Goal: Task Accomplishment & Management: Use online tool/utility

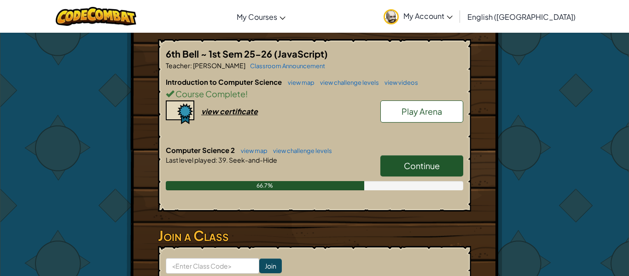
scroll to position [174, 0]
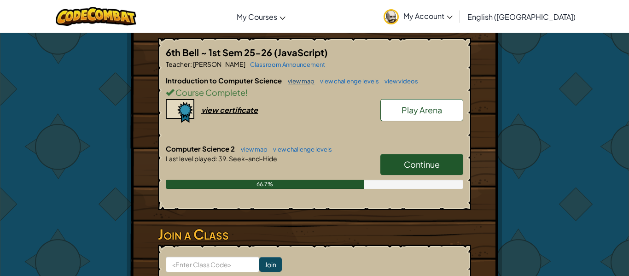
click at [299, 78] on link "view map" at bounding box center [298, 80] width 31 height 7
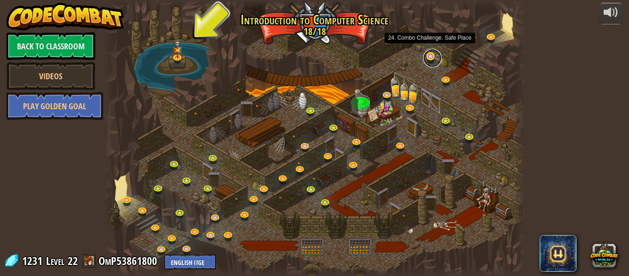
click at [434, 61] on link at bounding box center [432, 58] width 18 height 18
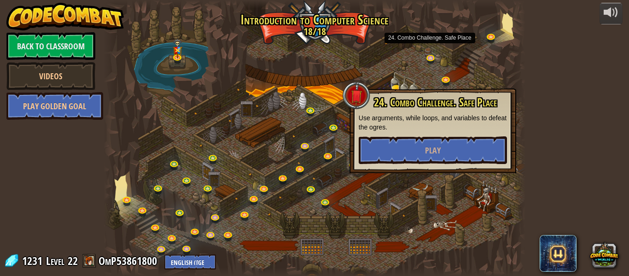
click at [337, 90] on div at bounding box center [315, 138] width 422 height 276
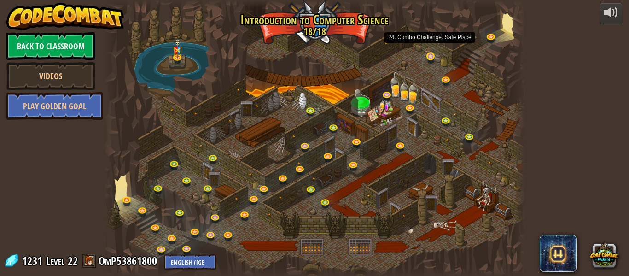
click at [429, 65] on div "25. Kithgard Gates Escape the Kithgard dungeons, and don't let the guardians ge…" at bounding box center [315, 138] width 422 height 276
click at [431, 58] on link at bounding box center [432, 58] width 18 height 18
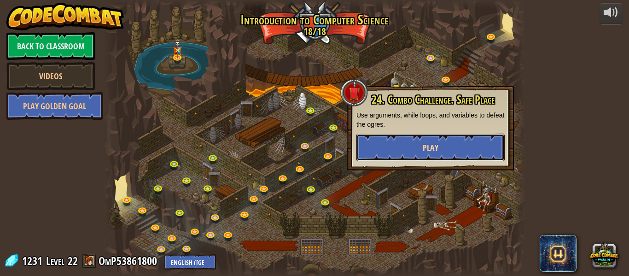
click at [415, 152] on button "Play" at bounding box center [431, 148] width 148 height 28
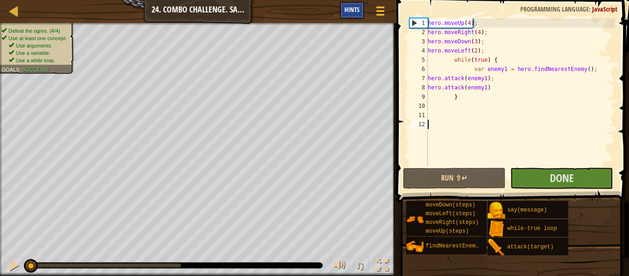
click at [349, 11] on span "Hints" at bounding box center [352, 9] width 15 height 9
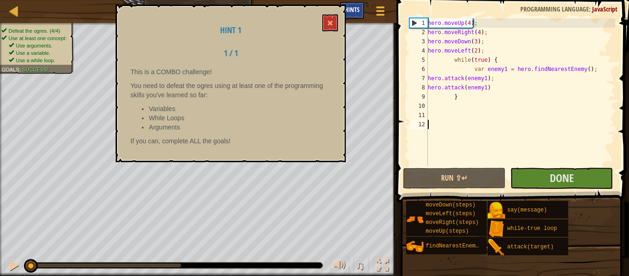
click at [349, 11] on span "Hints" at bounding box center [352, 9] width 15 height 9
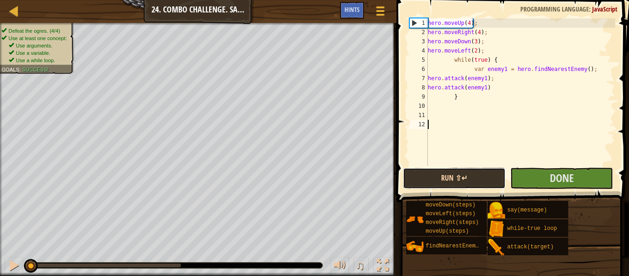
click at [466, 174] on button "Run ⇧↵" at bounding box center [454, 178] width 103 height 21
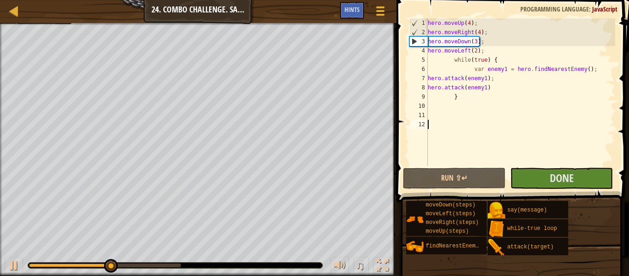
click at [429, 78] on div "hero . moveUp ( 4 ) ; hero . moveRight ( 4 ) ; hero . moveDown ( 3 ) ; hero . m…" at bounding box center [520, 101] width 189 height 166
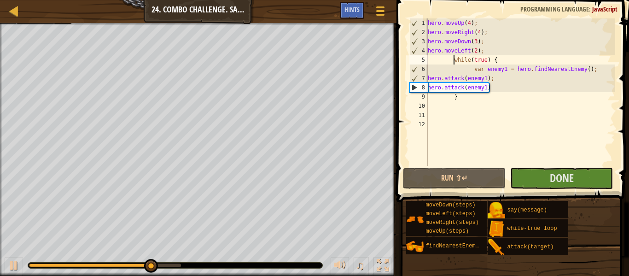
click at [453, 62] on div "hero . moveUp ( 4 ) ; hero . moveRight ( 4 ) ; hero . moveDown ( 3 ) ; hero . m…" at bounding box center [520, 101] width 189 height 166
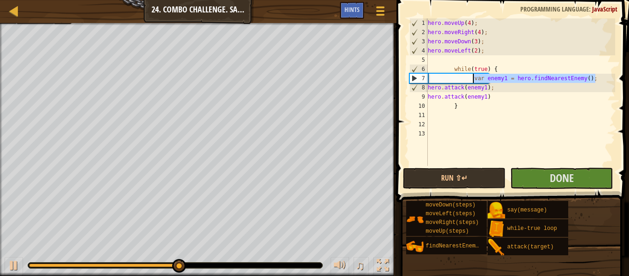
drag, startPoint x: 597, startPoint y: 81, endPoint x: 474, endPoint y: 78, distance: 123.0
click at [474, 78] on div "hero . moveUp ( 4 ) ; hero . moveRight ( 4 ) ; hero . moveDown ( 3 ) ; hero . m…" at bounding box center [520, 101] width 189 height 166
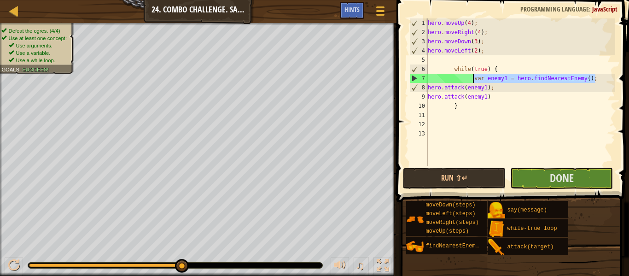
type textarea "while(true) {"
type textarea "hero.moveLeft(2);"
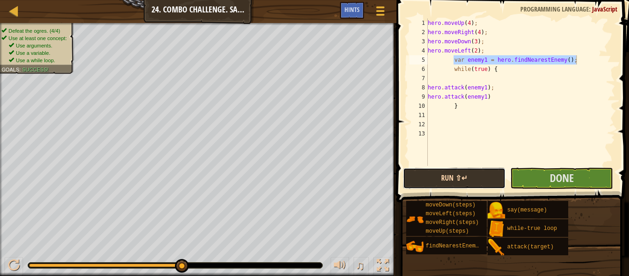
click at [463, 169] on button "Run ⇧↵" at bounding box center [454, 178] width 103 height 21
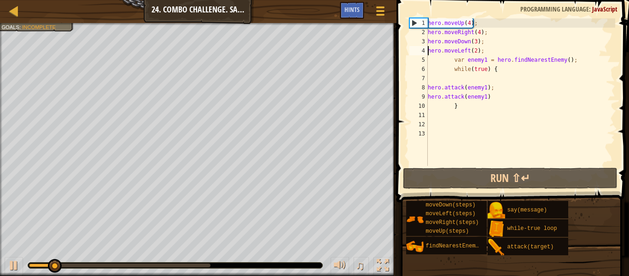
click at [429, 53] on div "hero . moveUp ( 4 ) ; hero . moveRight ( 4 ) ; hero . moveDown ( 3 ) ; hero . m…" at bounding box center [520, 101] width 189 height 166
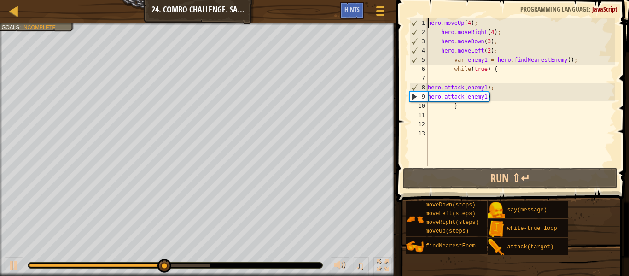
type textarea "hero.moveUp(4);"
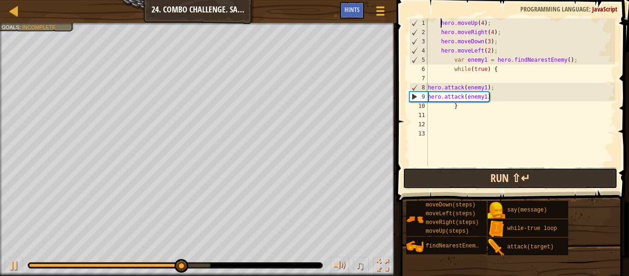
click at [474, 176] on button "Run ⇧↵" at bounding box center [510, 178] width 215 height 21
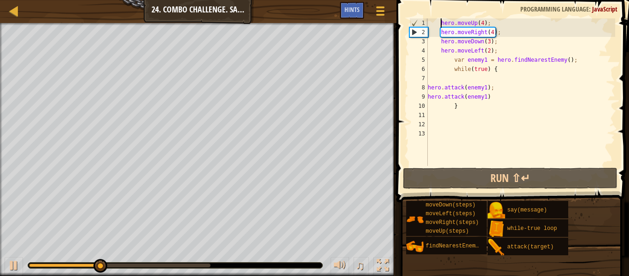
click at [449, 81] on div "hero . moveUp ( 4 ) ; hero . moveRight ( 4 ) ; hero . moveDown ( 3 ) ; hero . m…" at bounding box center [520, 101] width 189 height 166
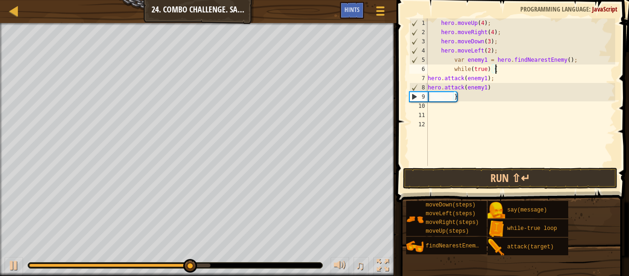
click at [489, 51] on div "hero . moveUp ( 4 ) ; hero . moveRight ( 4 ) ; hero . moveDown ( 3 ) ; hero . m…" at bounding box center [520, 101] width 189 height 166
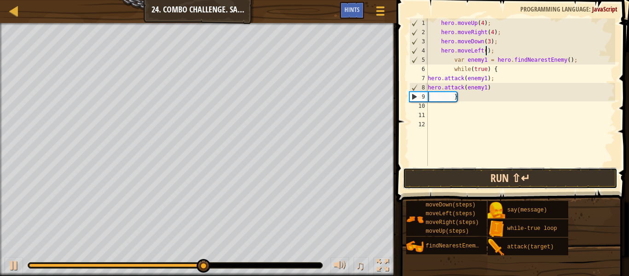
click at [543, 173] on button "Run ⇧↵" at bounding box center [510, 178] width 215 height 21
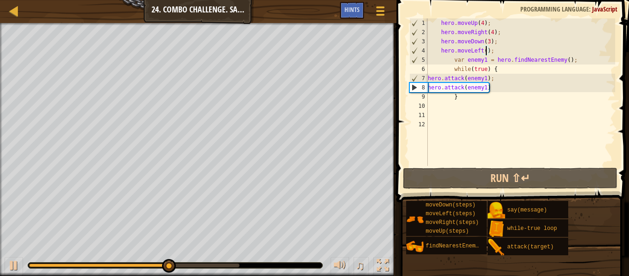
click at [428, 82] on div "hero . moveUp ( 4 ) ; hero . moveRight ( 4 ) ; hero . moveDown ( 3 ) ; hero . m…" at bounding box center [520, 101] width 189 height 166
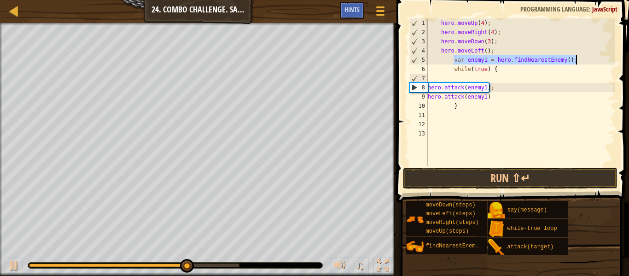
drag, startPoint x: 455, startPoint y: 60, endPoint x: 581, endPoint y: 59, distance: 126.2
click at [581, 59] on div "hero . moveUp ( 4 ) ; hero . moveRight ( 4 ) ; hero . moveDown ( 3 ) ; hero . m…" at bounding box center [520, 101] width 189 height 166
type textarea "var enemy1 = hero.findNearestEnemy();"
type textarea "hero.attack(enemy1);"
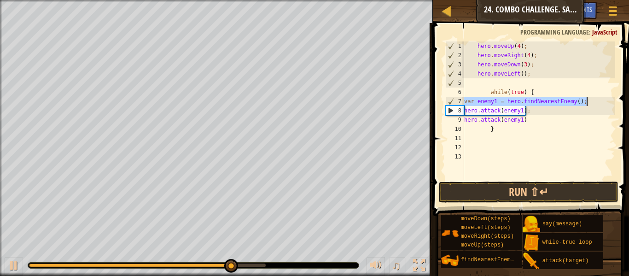
click at [499, 101] on div "hero . moveUp ( 4 ) ; hero . moveRight ( 4 ) ; hero . moveDown ( 3 ) ; hero . m…" at bounding box center [539, 110] width 153 height 138
click at [498, 101] on div "hero . moveUp ( 4 ) ; hero . moveRight ( 4 ) ; hero . moveDown ( 3 ) ; hero . m…" at bounding box center [539, 119] width 153 height 157
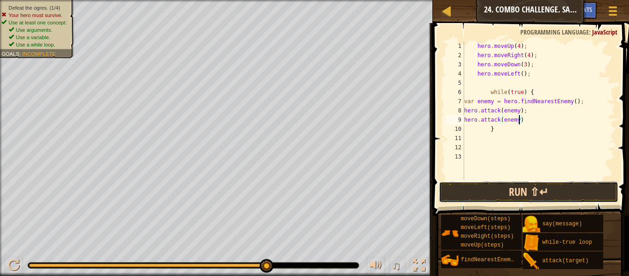
click at [528, 189] on button "Run ⇧↵" at bounding box center [529, 192] width 180 height 21
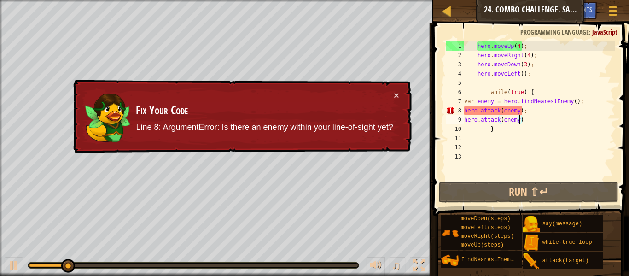
click at [520, 111] on div "hero . moveUp ( 4 ) ; hero . moveRight ( 4 ) ; hero . moveDown ( 3 ) ; hero . m…" at bounding box center [539, 119] width 153 height 157
type textarea "hero.attack(enemy);"
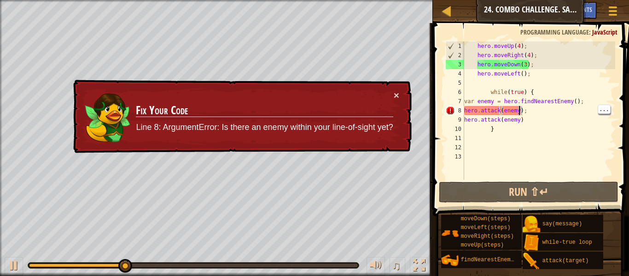
click at [545, 84] on div "hero . moveUp ( 4 ) ; hero . moveRight ( 4 ) ; hero . moveDown ( 3 ) ; hero . m…" at bounding box center [539, 119] width 153 height 157
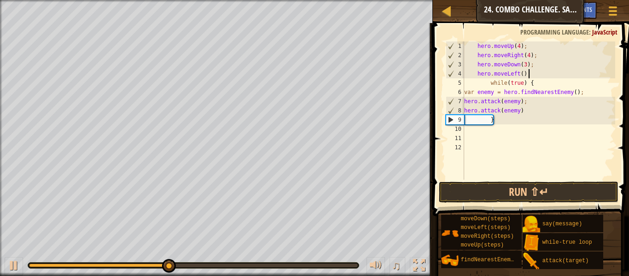
click at [466, 102] on div "hero . moveUp ( 4 ) ; hero . moveRight ( 4 ) ; hero . moveDown ( 3 ) ; hero . m…" at bounding box center [539, 119] width 153 height 157
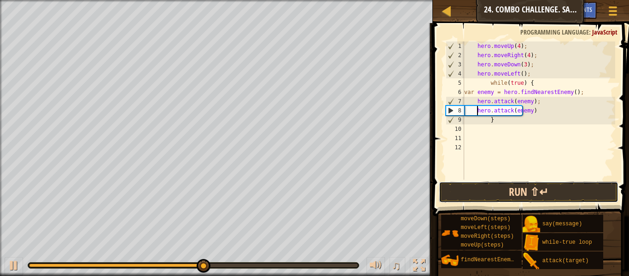
click at [567, 191] on button "Run ⇧↵" at bounding box center [529, 192] width 180 height 21
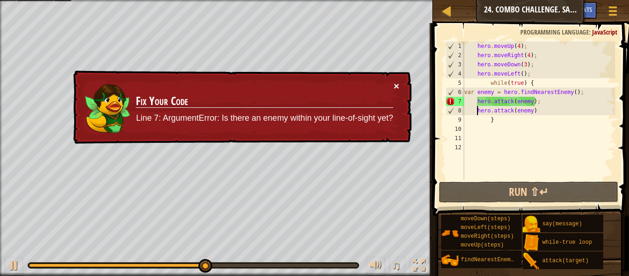
click at [395, 90] on button "×" at bounding box center [397, 86] width 6 height 10
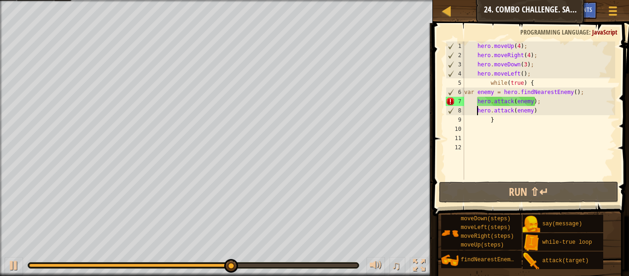
click at [523, 72] on div "hero . moveUp ( 4 ) ; hero . moveRight ( 4 ) ; hero . moveDown ( 3 ) ; hero . m…" at bounding box center [539, 119] width 153 height 157
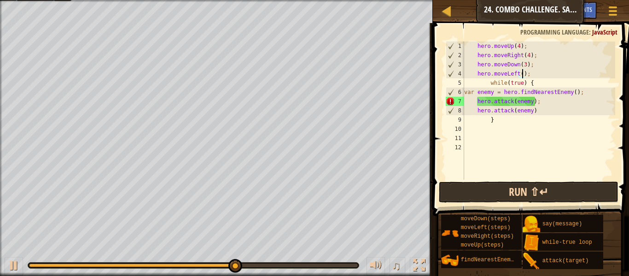
scroll to position [4, 9]
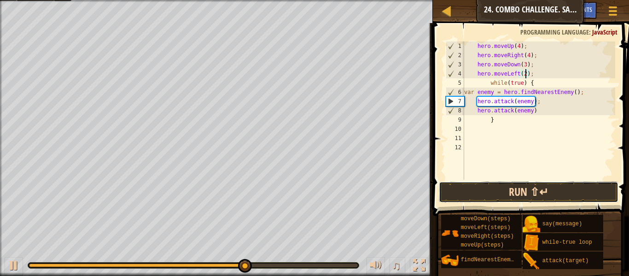
click at [574, 193] on button "Run ⇧↵" at bounding box center [529, 192] width 180 height 21
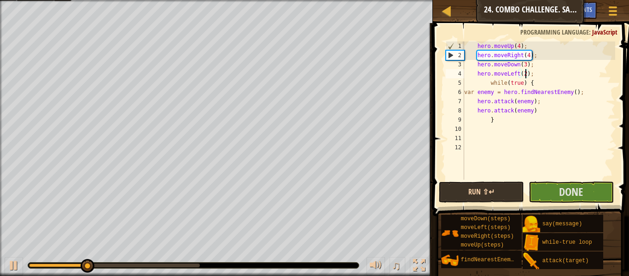
type textarea "hero.moveLeft();"
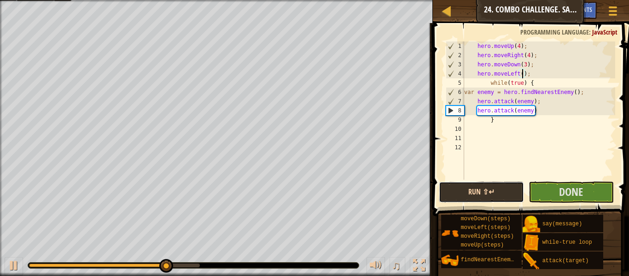
click at [506, 193] on button "Run ⇧↵" at bounding box center [481, 192] width 85 height 21
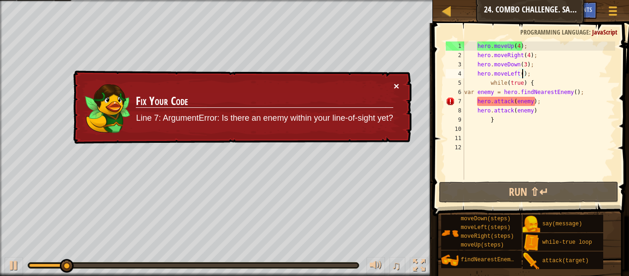
click at [396, 88] on button "×" at bounding box center [397, 86] width 6 height 10
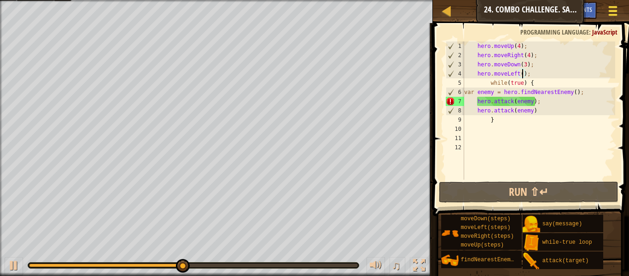
click at [613, 11] on span at bounding box center [613, 11] width 9 height 2
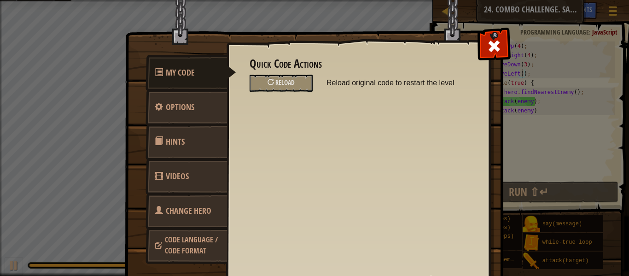
click at [205, 215] on span "Change Hero" at bounding box center [189, 211] width 46 height 12
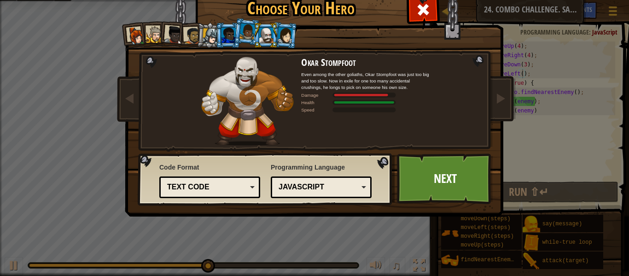
click at [138, 37] on div at bounding box center [136, 36] width 18 height 18
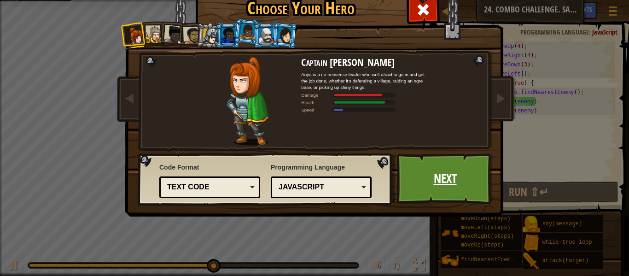
click at [450, 187] on link "Next" at bounding box center [445, 178] width 96 height 51
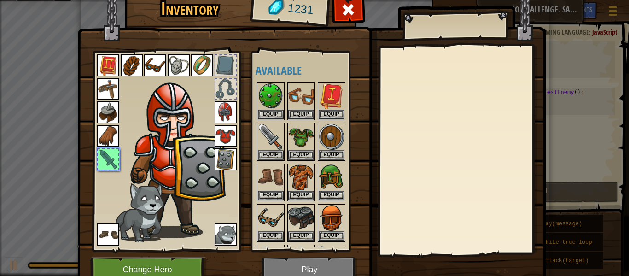
scroll to position [78, 0]
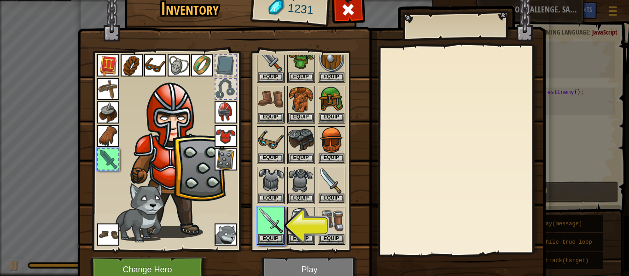
click at [109, 138] on img at bounding box center [108, 136] width 22 height 22
click at [107, 137] on img at bounding box center [108, 136] width 22 height 22
click at [104, 111] on img at bounding box center [108, 112] width 22 height 22
click at [275, 236] on button "Equip" at bounding box center [271, 239] width 26 height 10
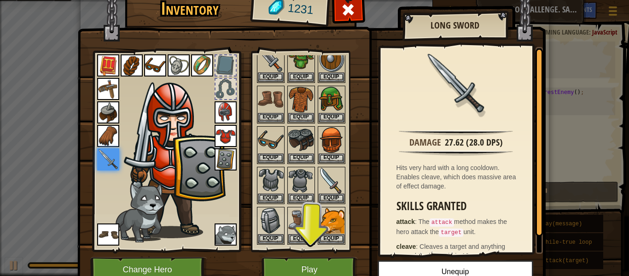
click at [231, 140] on img at bounding box center [226, 136] width 22 height 22
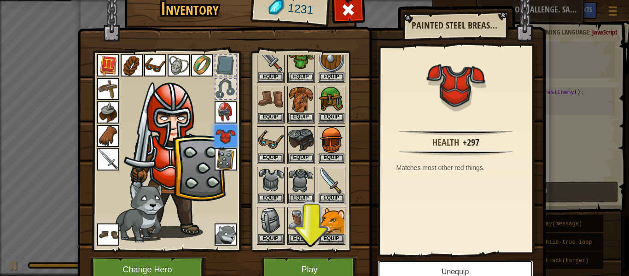
click at [437, 265] on button "Unequip" at bounding box center [456, 271] width 156 height 23
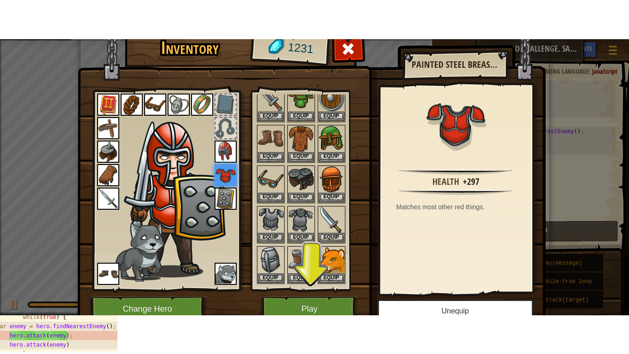
scroll to position [68, 0]
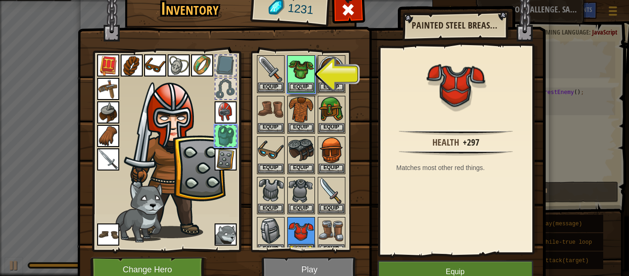
click at [220, 164] on img at bounding box center [226, 159] width 22 height 22
click at [221, 164] on img at bounding box center [226, 159] width 22 height 22
click at [230, 163] on img at bounding box center [226, 159] width 22 height 22
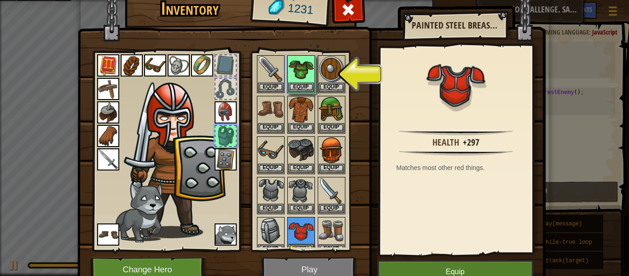
click at [230, 163] on img at bounding box center [226, 159] width 22 height 22
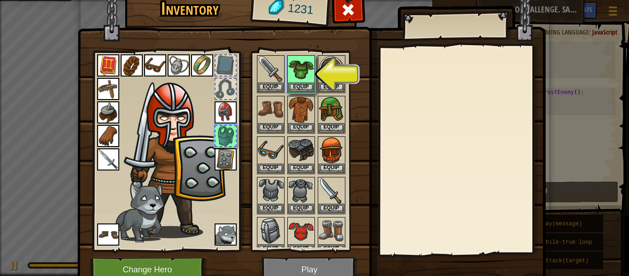
click at [219, 166] on img at bounding box center [226, 159] width 22 height 22
click at [225, 139] on div at bounding box center [226, 136] width 20 height 20
click at [112, 134] on img at bounding box center [108, 136] width 22 height 22
click at [105, 122] on img at bounding box center [108, 112] width 22 height 22
click at [224, 107] on img at bounding box center [226, 112] width 22 height 22
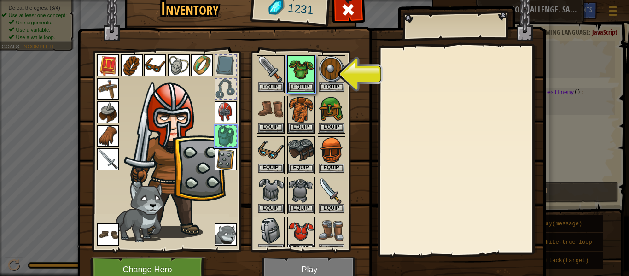
click at [307, 246] on button "Equip" at bounding box center [301, 249] width 26 height 10
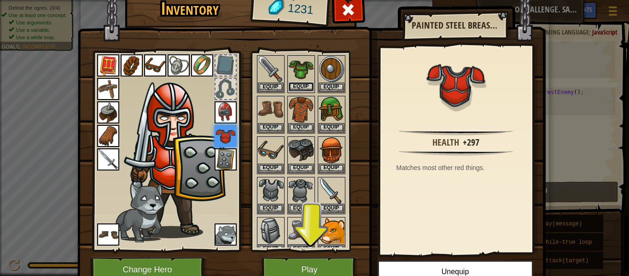
click at [296, 85] on button "Equip" at bounding box center [301, 87] width 26 height 10
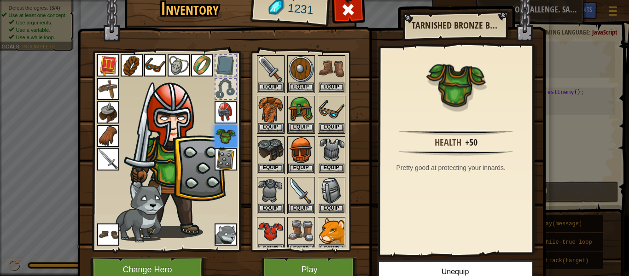
click at [234, 112] on img at bounding box center [226, 112] width 22 height 22
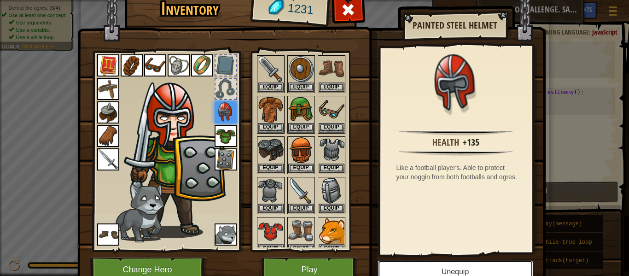
click at [461, 270] on button "Unequip" at bounding box center [456, 271] width 156 height 23
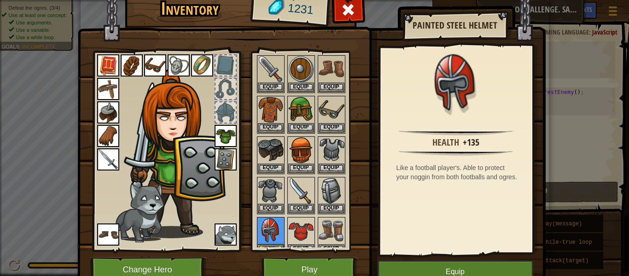
click at [229, 158] on img at bounding box center [226, 159] width 22 height 22
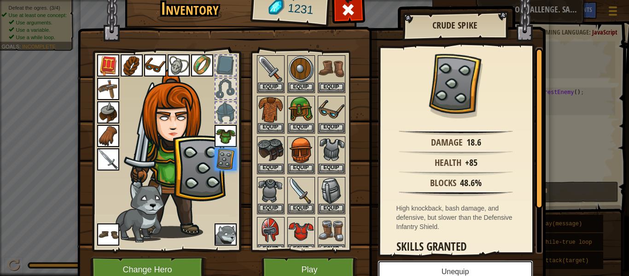
click at [444, 273] on button "Unequip" at bounding box center [456, 271] width 156 height 23
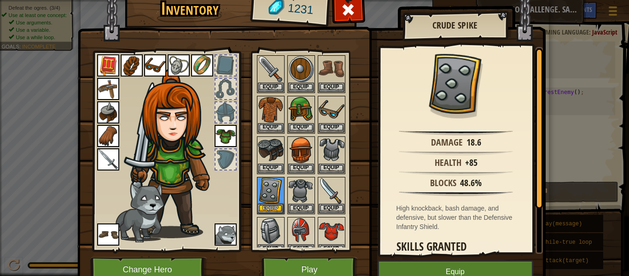
click at [104, 143] on img at bounding box center [108, 136] width 22 height 22
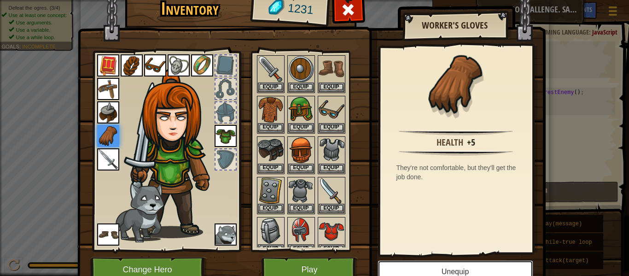
click at [448, 269] on button "Unequip" at bounding box center [456, 271] width 156 height 23
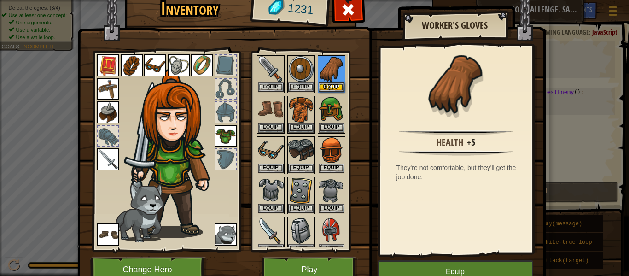
click at [102, 122] on img at bounding box center [108, 112] width 22 height 22
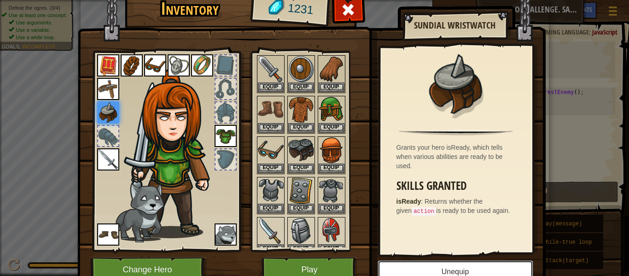
click at [446, 266] on button "Unequip" at bounding box center [456, 271] width 156 height 23
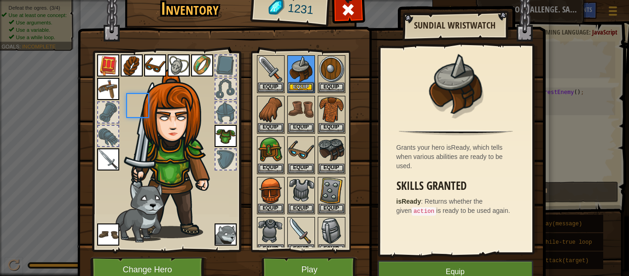
click at [105, 93] on img at bounding box center [108, 89] width 22 height 22
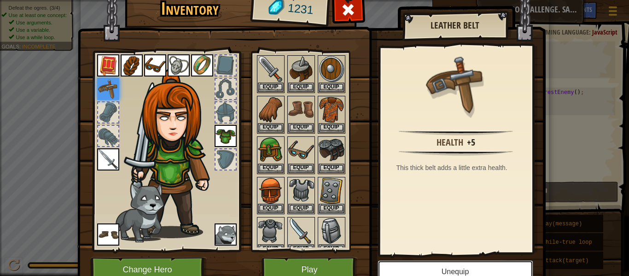
click at [446, 266] on button "Unequip" at bounding box center [456, 271] width 156 height 23
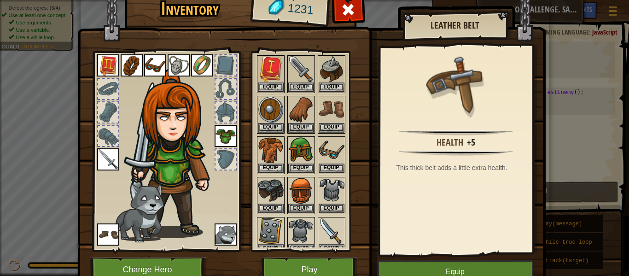
click at [109, 73] on img at bounding box center [108, 65] width 22 height 22
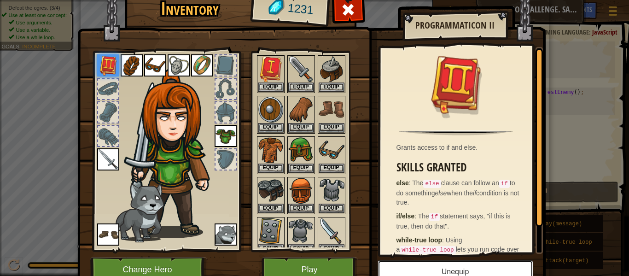
click at [446, 266] on button "Unequip" at bounding box center [456, 271] width 156 height 23
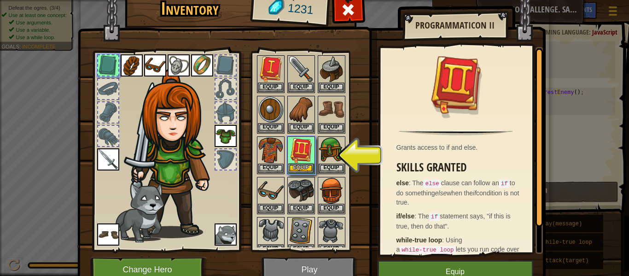
click at [153, 76] on img at bounding box center [155, 65] width 22 height 22
click at [134, 70] on img at bounding box center [132, 65] width 22 height 22
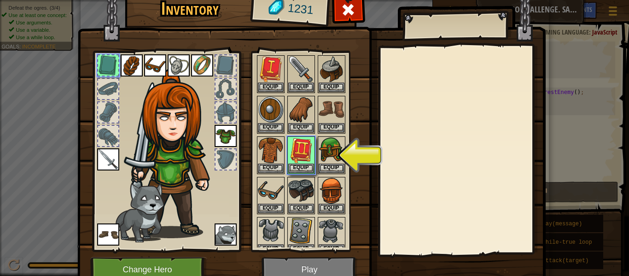
click at [446, 266] on img at bounding box center [311, 124] width 469 height 334
click at [139, 74] on img at bounding box center [132, 65] width 22 height 22
click at [128, 56] on img at bounding box center [132, 65] width 22 height 22
click at [281, 91] on button "Equip" at bounding box center [271, 87] width 26 height 10
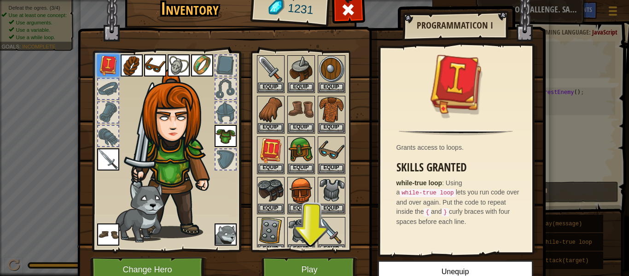
click at [129, 66] on img at bounding box center [132, 65] width 22 height 22
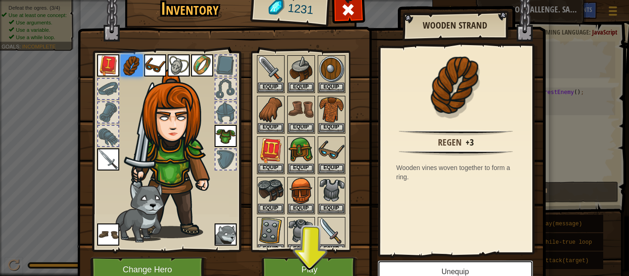
click at [476, 271] on button "Unequip" at bounding box center [456, 271] width 156 height 23
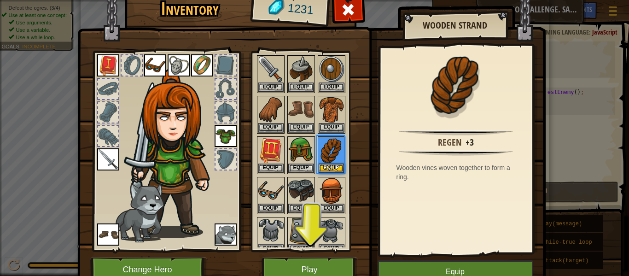
click at [152, 71] on img at bounding box center [155, 65] width 22 height 22
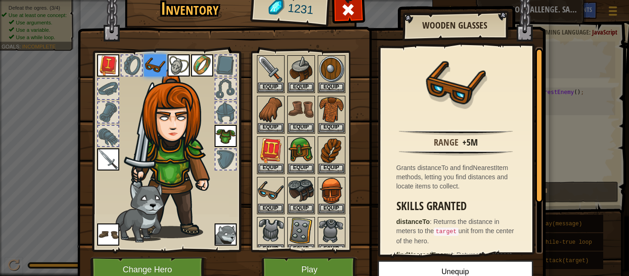
click at [185, 74] on img at bounding box center [179, 65] width 22 height 22
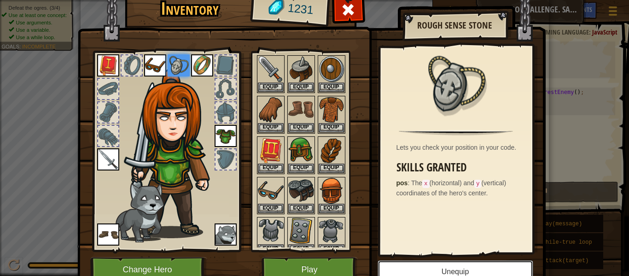
click at [477, 273] on button "Unequip" at bounding box center [456, 271] width 156 height 23
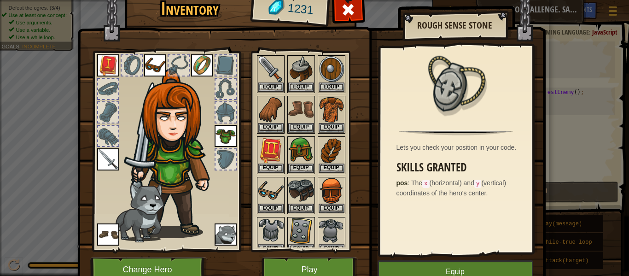
click at [205, 75] on img at bounding box center [202, 65] width 22 height 22
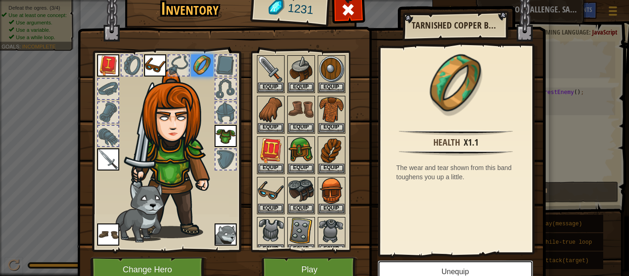
click at [471, 272] on button "Unequip" at bounding box center [456, 271] width 156 height 23
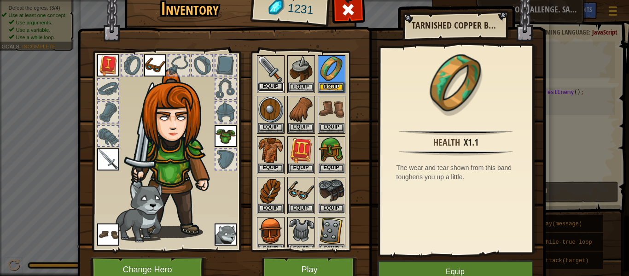
click at [273, 86] on button "Equip" at bounding box center [271, 87] width 26 height 10
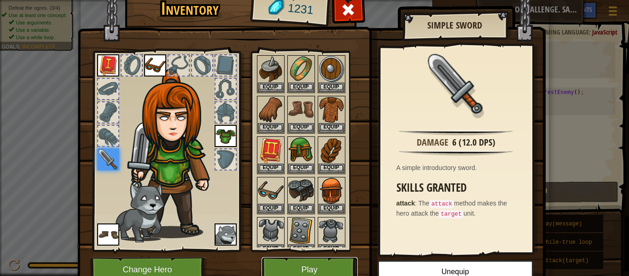
click at [332, 266] on button "Play" at bounding box center [310, 269] width 96 height 25
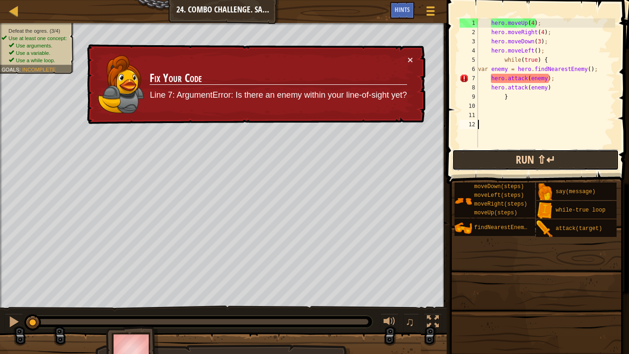
click at [511, 160] on button "Run ⇧↵" at bounding box center [535, 159] width 166 height 21
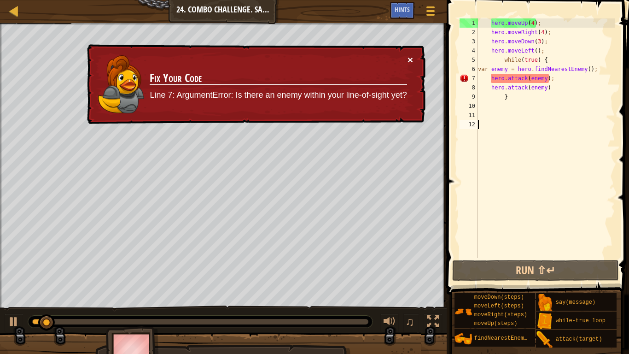
click at [412, 61] on button "×" at bounding box center [411, 60] width 6 height 10
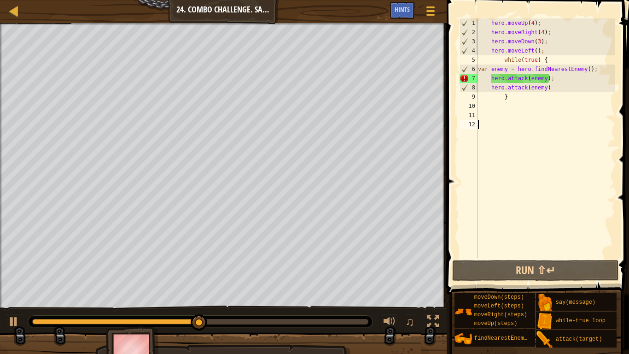
click at [536, 52] on div "hero . moveUp ( 4 ) ; hero . moveRight ( 4 ) ; hero . moveDown ( 3 ) ; hero . m…" at bounding box center [545, 147] width 139 height 258
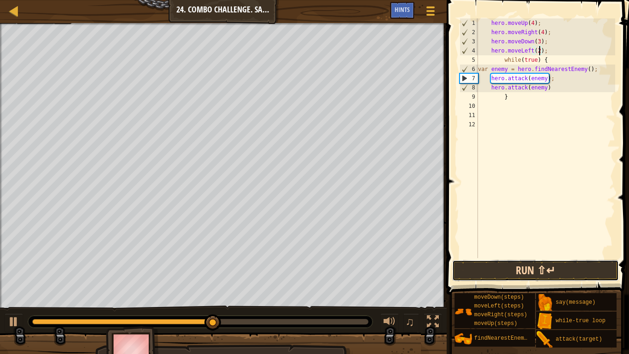
click at [592, 269] on button "Run ⇧↵" at bounding box center [535, 270] width 166 height 21
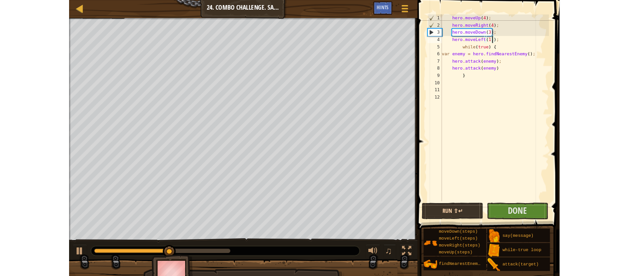
scroll to position [4, 10]
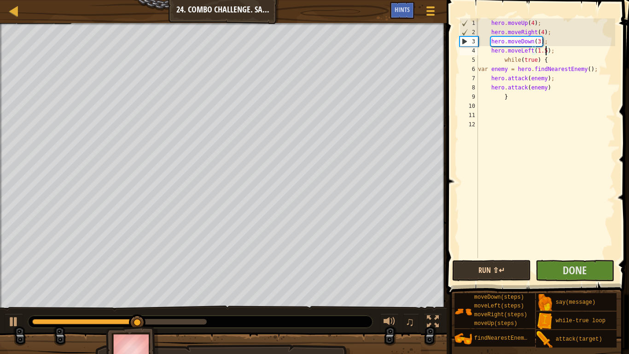
type textarea "hero.moveLeft(1.5);"
click at [505, 269] on button "Run ⇧↵" at bounding box center [491, 270] width 79 height 21
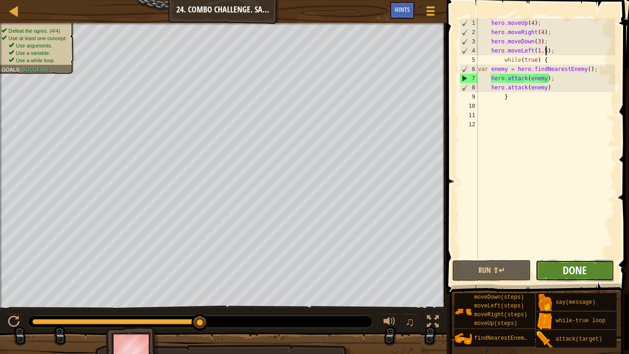
click at [587, 270] on span "Done" at bounding box center [575, 270] width 24 height 15
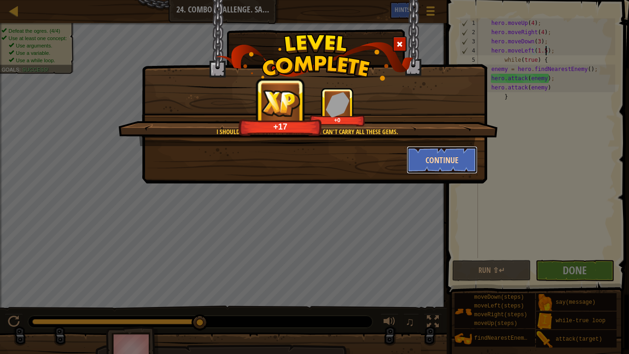
click at [454, 161] on button "Continue" at bounding box center [442, 160] width 71 height 28
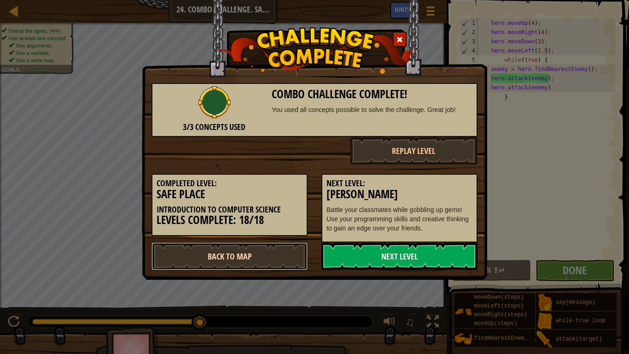
click at [284, 254] on link "Back to Map" at bounding box center [230, 256] width 156 height 28
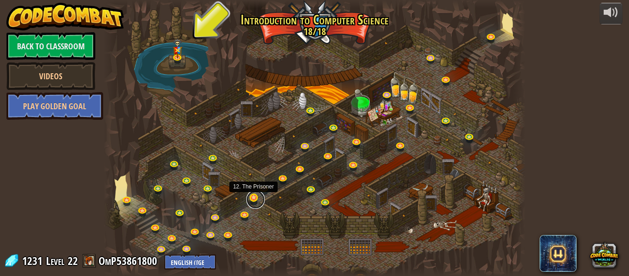
click at [251, 198] on link at bounding box center [255, 199] width 18 height 18
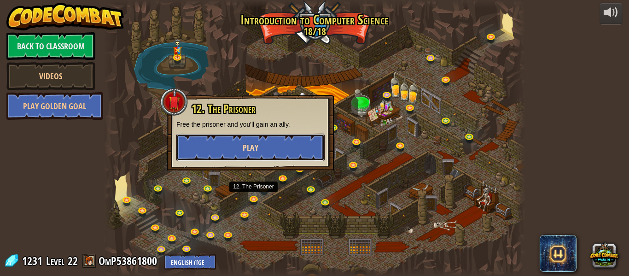
click at [269, 154] on button "Play" at bounding box center [250, 148] width 148 height 28
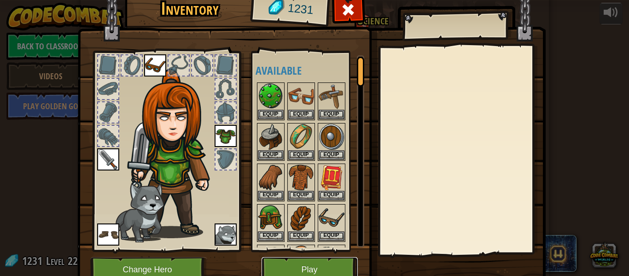
click at [308, 261] on button "Play" at bounding box center [310, 269] width 96 height 25
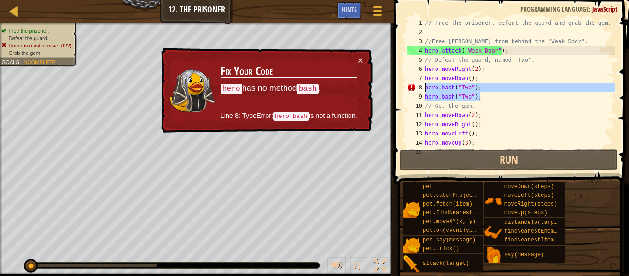
drag, startPoint x: 481, startPoint y: 96, endPoint x: 424, endPoint y: 84, distance: 58.0
click at [424, 84] on div "1 2 3 4 5 6 7 8 9 10 11 12 13 14 15 // Free the prisoner, defeat the guard and …" at bounding box center [510, 82] width 211 height 129
type textarea "hero.bash("Two"); hero.bash("Two");"
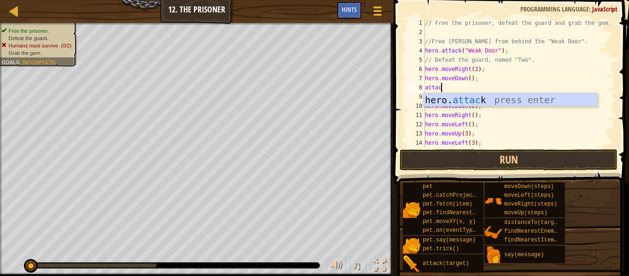
scroll to position [4, 2]
click at [534, 100] on div "hero. attack press enter" at bounding box center [510, 113] width 174 height 41
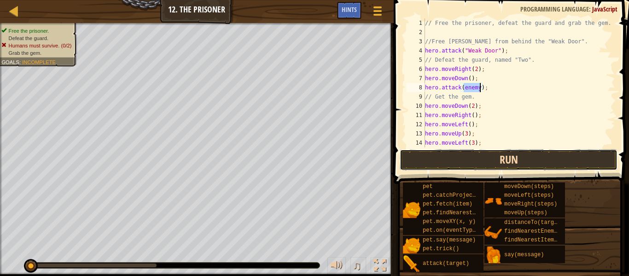
click at [531, 159] on button "Run" at bounding box center [509, 159] width 218 height 21
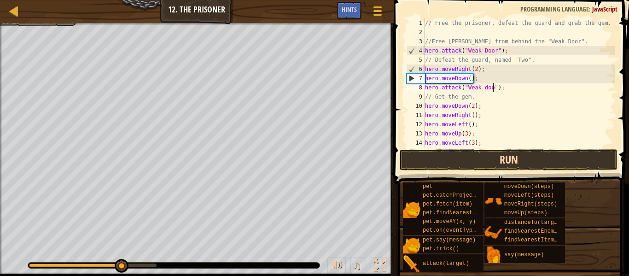
scroll to position [4, 10]
click at [553, 160] on button "Run" at bounding box center [509, 159] width 218 height 21
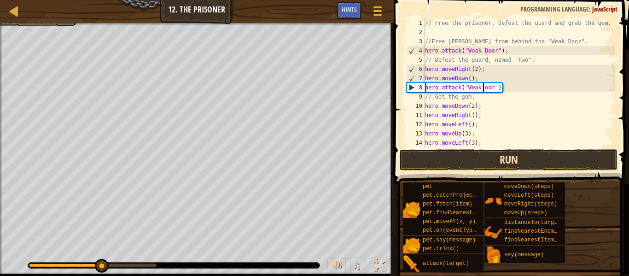
scroll to position [4, 9]
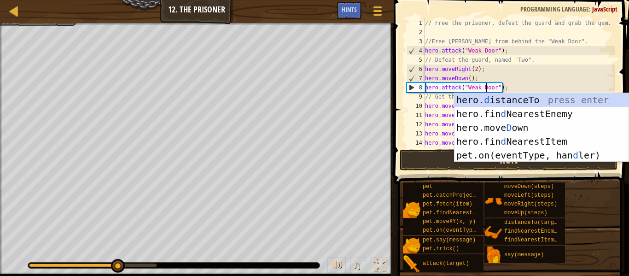
type textarea "hero.attack("Weak Door");"
click at [439, 157] on button "Run" at bounding box center [509, 159] width 218 height 21
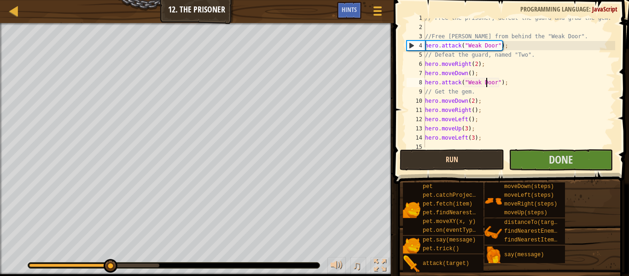
scroll to position [0, 0]
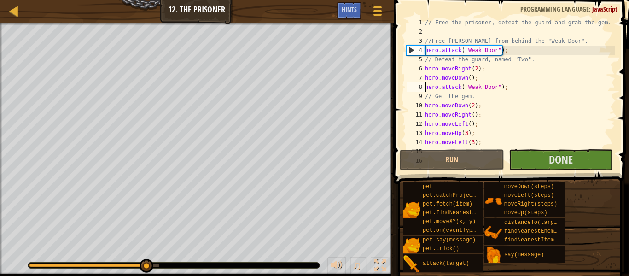
click at [426, 90] on div "// Free the prisoner, defeat the guard and grab the gem. //Free [PERSON_NAME] f…" at bounding box center [519, 91] width 192 height 147
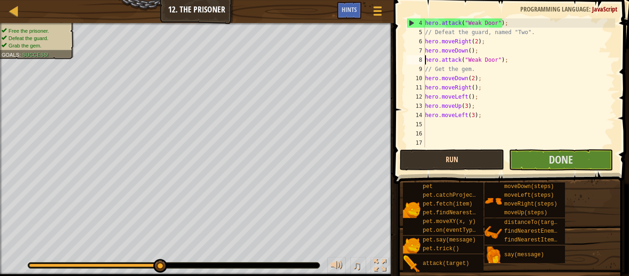
scroll to position [28, 0]
click at [485, 152] on button "Run" at bounding box center [452, 159] width 104 height 21
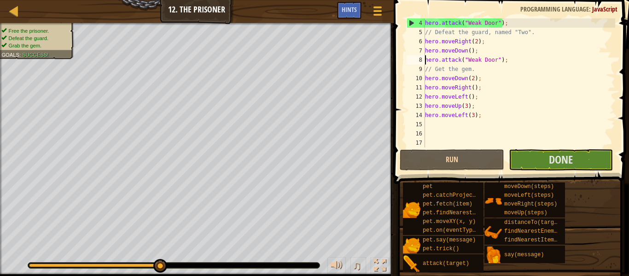
click at [483, 125] on div "hero . attack ( "Weak Door" ) ; // Defeat the guard, named "Two". hero . moveRi…" at bounding box center [519, 91] width 192 height 147
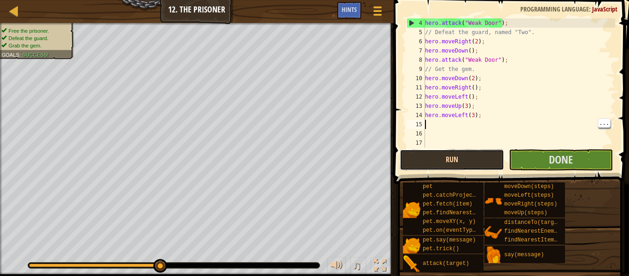
click at [410, 167] on button "Run" at bounding box center [452, 159] width 104 height 21
click at [454, 159] on button "Run" at bounding box center [452, 159] width 104 height 21
click at [512, 59] on div "hero . attack ( "Weak Door" ) ; // Defeat the guard, named "Two". hero . moveRi…" at bounding box center [519, 91] width 192 height 147
type textarea "hero.attack("Weak Door");"
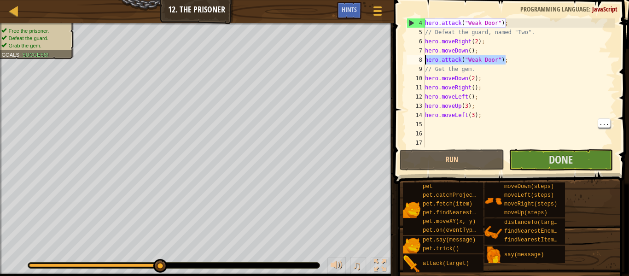
drag, startPoint x: 512, startPoint y: 59, endPoint x: 428, endPoint y: 59, distance: 83.8
click at [428, 59] on div "hero . attack ( "Weak Door" ) ; // Defeat the guard, named "Two". hero . moveRi…" at bounding box center [519, 91] width 192 height 147
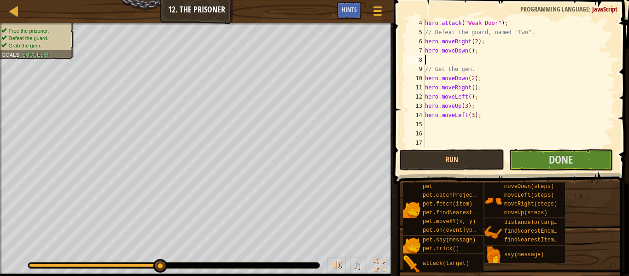
type textarea "l"
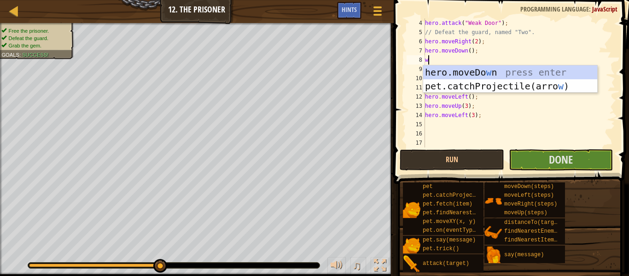
scroll to position [4, 0]
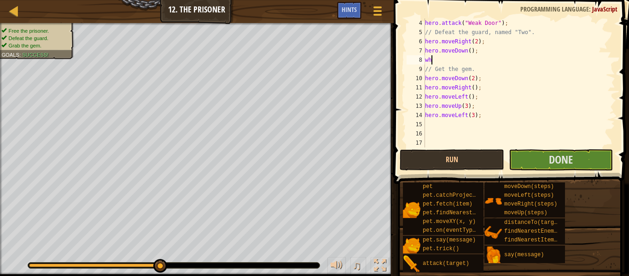
type textarea "w"
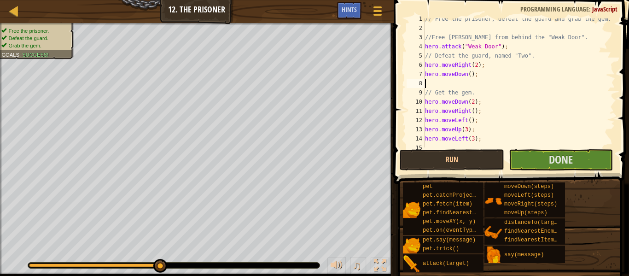
scroll to position [0, 0]
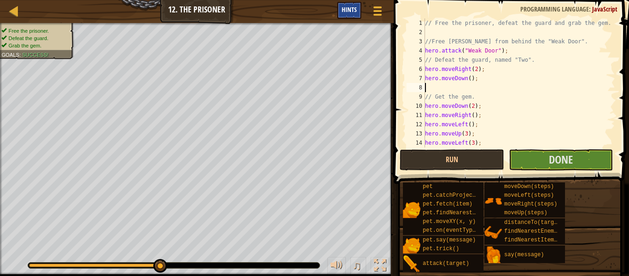
click at [344, 13] on span "Hints" at bounding box center [349, 9] width 15 height 9
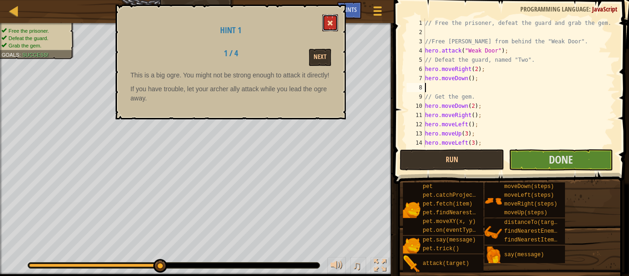
click at [330, 23] on span at bounding box center [330, 23] width 6 height 6
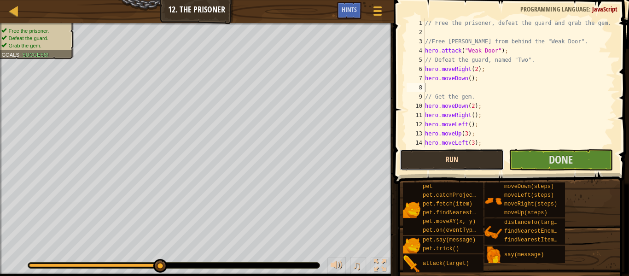
click at [493, 152] on button "Run" at bounding box center [452, 159] width 104 height 21
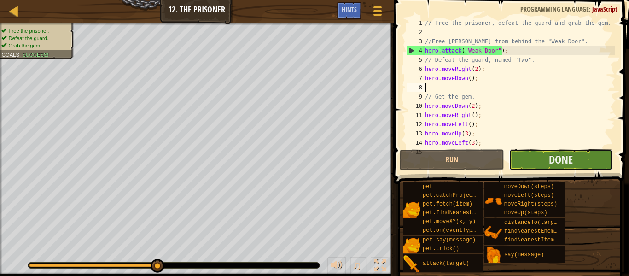
click at [597, 158] on button "Done" at bounding box center [561, 159] width 104 height 21
